Goal: Check status: Check status

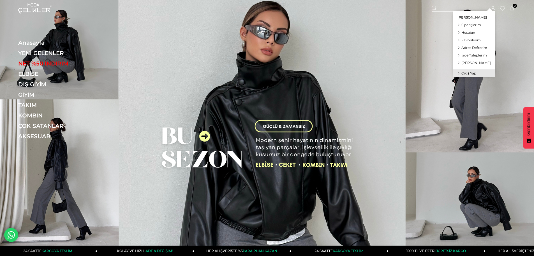
click at [494, 8] on icon at bounding box center [493, 8] width 4 height 4
click at [470, 25] on span "Siparişlerim" at bounding box center [472, 25] width 20 height 4
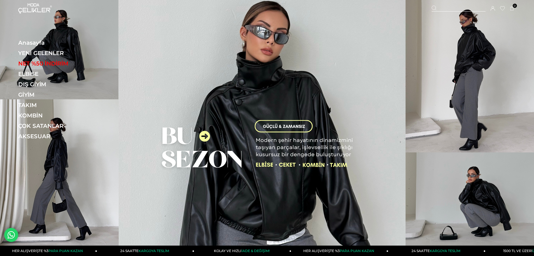
click at [493, 10] on icon at bounding box center [493, 8] width 4 height 4
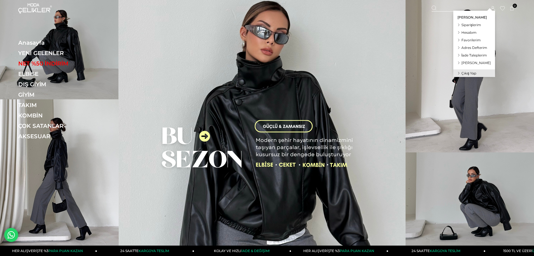
click at [476, 24] on span "Siparişlerim" at bounding box center [472, 25] width 20 height 4
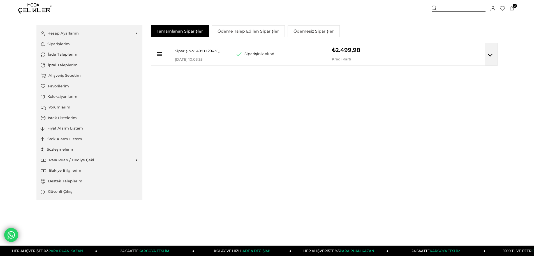
click at [489, 57] on icon at bounding box center [490, 55] width 5 height 6
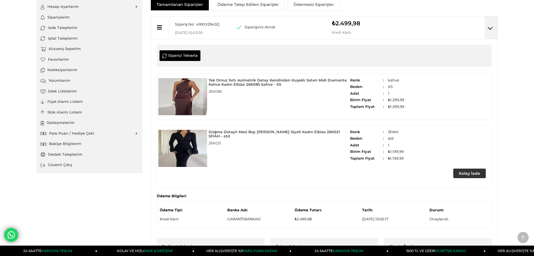
scroll to position [10, 0]
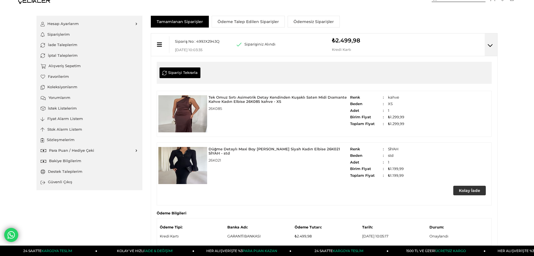
click at [190, 175] on img at bounding box center [183, 165] width 49 height 37
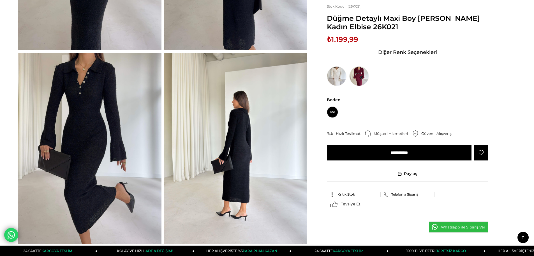
scroll to position [196, 0]
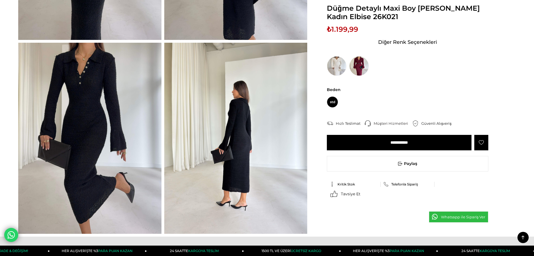
click at [214, 250] on span "KARGOYA TESLİM" at bounding box center [203, 250] width 30 height 4
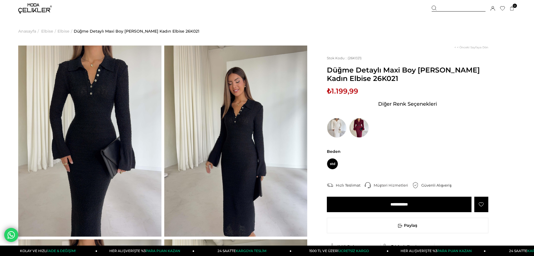
click at [249, 252] on span "KARGOYA TESLİM" at bounding box center [251, 250] width 30 height 4
click at [353, 183] on div "Hızlı Teslimat" at bounding box center [350, 184] width 29 height 5
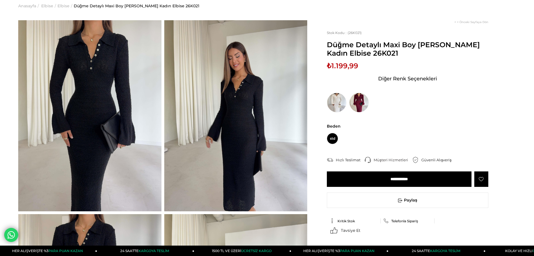
scroll to position [56, 0]
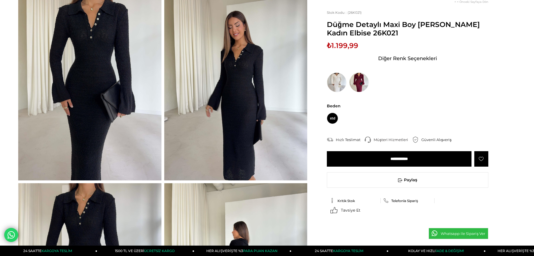
click at [353, 198] on span "Kritik Stok" at bounding box center [346, 200] width 17 height 4
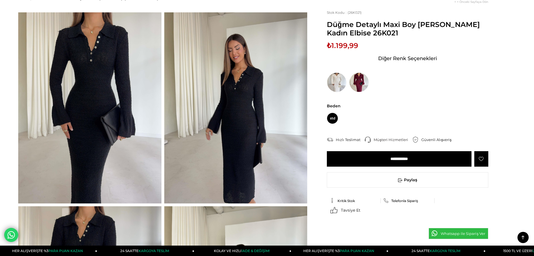
scroll to position [28, 0]
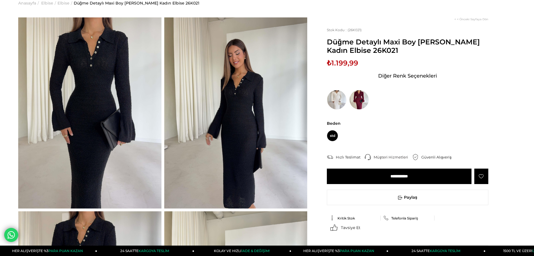
click at [230, 102] on img at bounding box center [235, 112] width 143 height 191
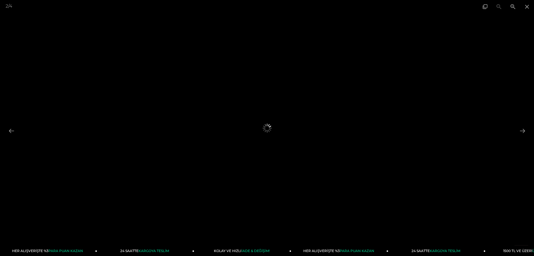
scroll to position [56, 0]
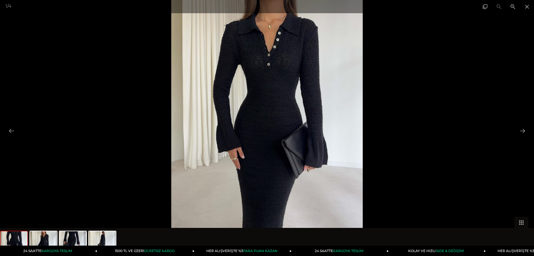
click at [383, 114] on div at bounding box center [267, 128] width 534 height 256
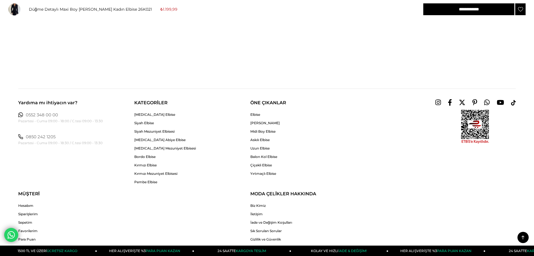
scroll to position [874, 0]
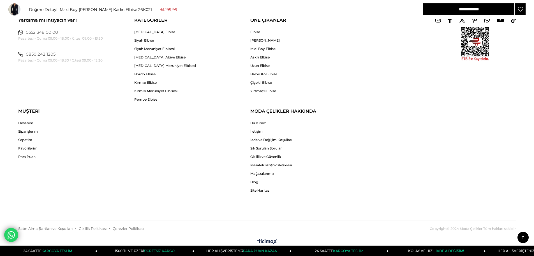
drag, startPoint x: 96, startPoint y: 34, endPoint x: 102, endPoint y: 3, distance: 31.4
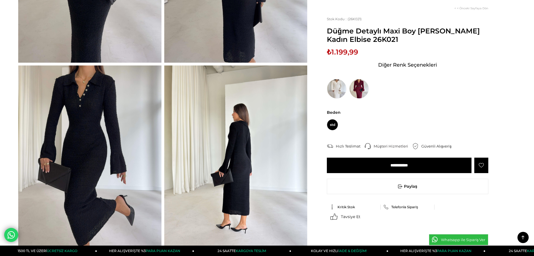
scroll to position [56, 0]
